Goal: Navigation & Orientation: Find specific page/section

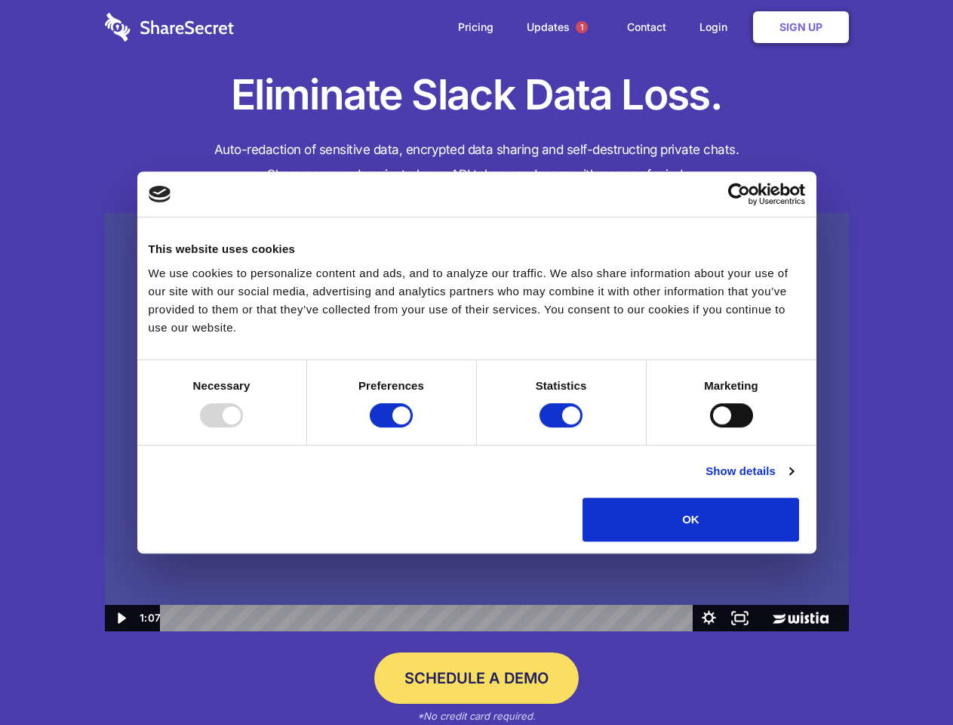
click at [476, 362] on img at bounding box center [477, 422] width 744 height 419
click at [243, 427] on div at bounding box center [221, 415] width 43 height 24
click at [413, 427] on input "Preferences" at bounding box center [391, 415] width 43 height 24
checkbox input "false"
click at [563, 427] on input "Statistics" at bounding box center [561, 415] width 43 height 24
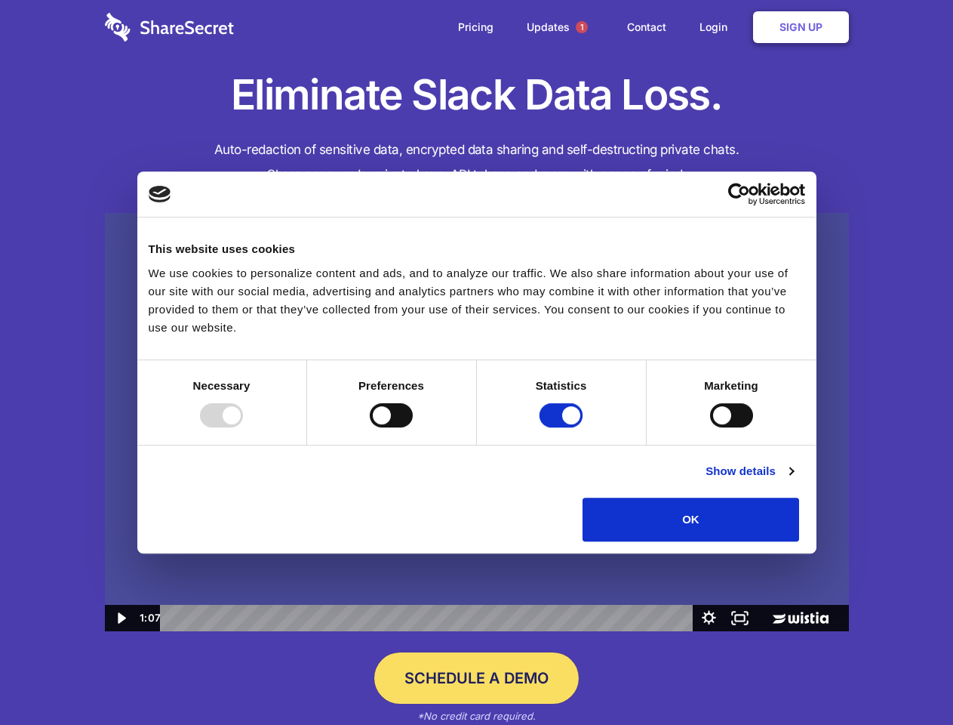
checkbox input "false"
click at [710, 427] on input "Marketing" at bounding box center [731, 415] width 43 height 24
checkbox input "true"
click at [793, 480] on link "Show details" at bounding box center [750, 471] width 88 height 18
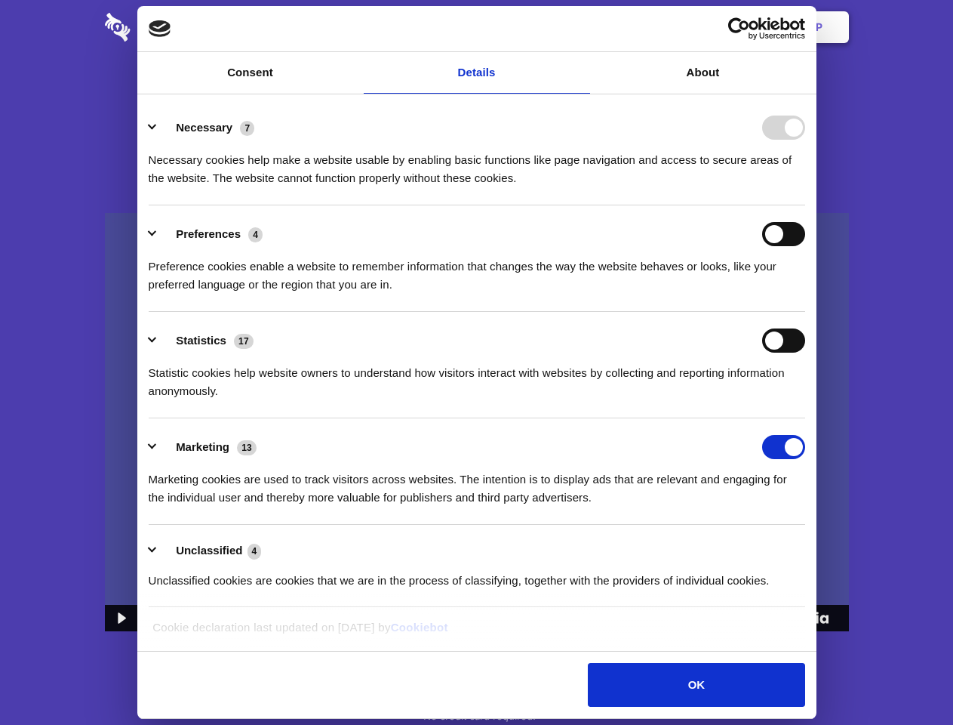
click at [805, 187] on div "Necessary 7 Necessary cookies help make a website usable by enabling basic func…" at bounding box center [477, 152] width 657 height 72
click at [581, 27] on span "1" at bounding box center [582, 27] width 12 height 12
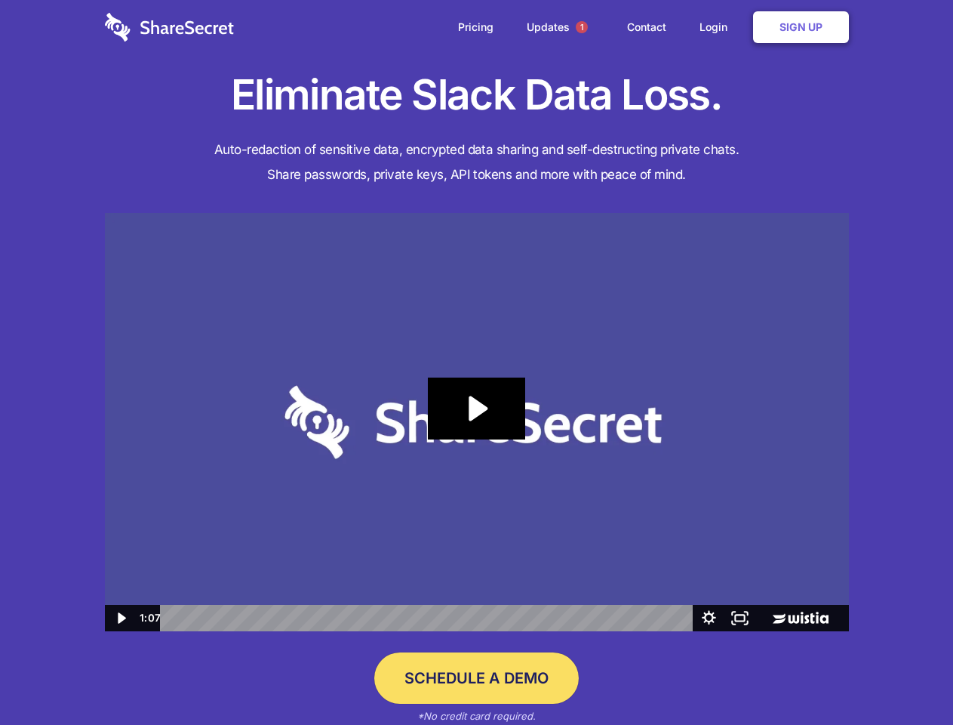
click at [477, 353] on div "Statistics 17" at bounding box center [477, 340] width 657 height 24
click at [477, 422] on icon "Play Video: Sharesecret Slack Extension" at bounding box center [476, 408] width 97 height 62
